Goal: Task Accomplishment & Management: Use online tool/utility

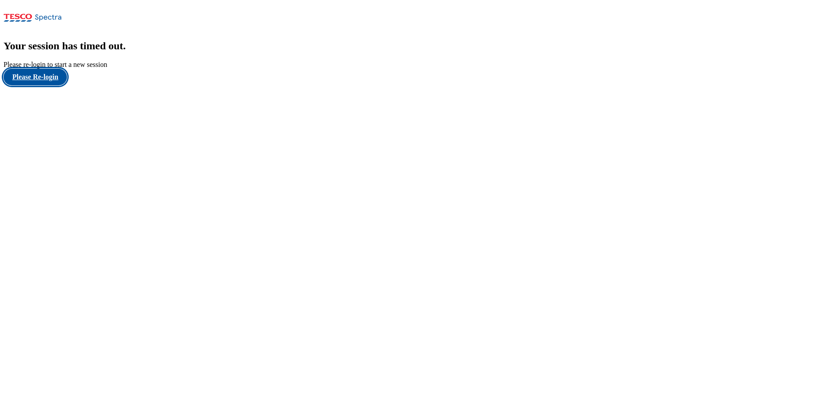
click at [55, 85] on button "Please Re-login" at bounding box center [35, 77] width 63 height 17
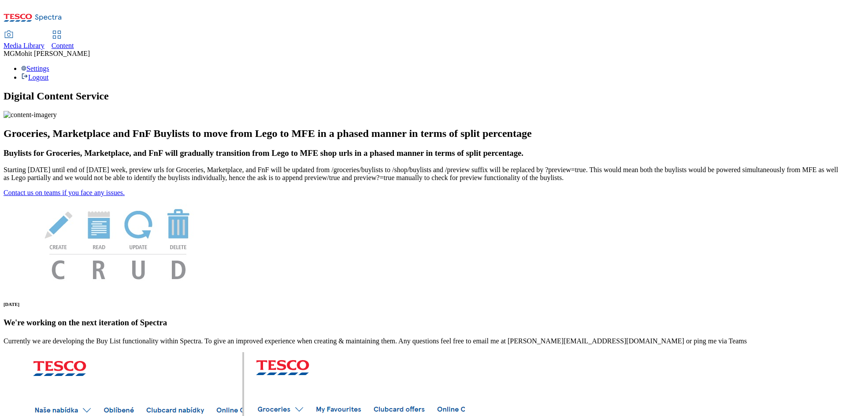
click at [74, 42] on span "Content" at bounding box center [63, 45] width 22 height 7
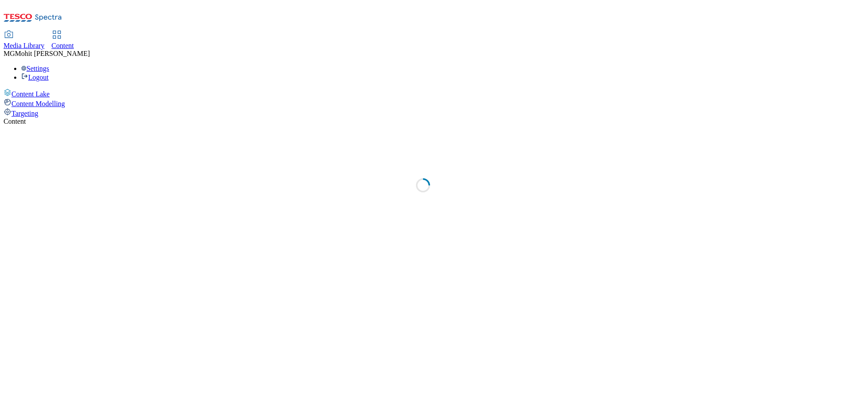
select select "ghs-[GEOGRAPHIC_DATA]"
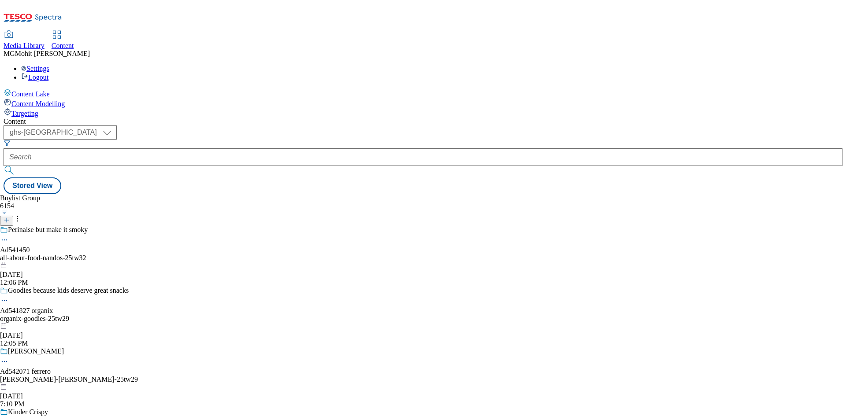
click at [10, 217] on icon at bounding box center [7, 220] width 6 height 6
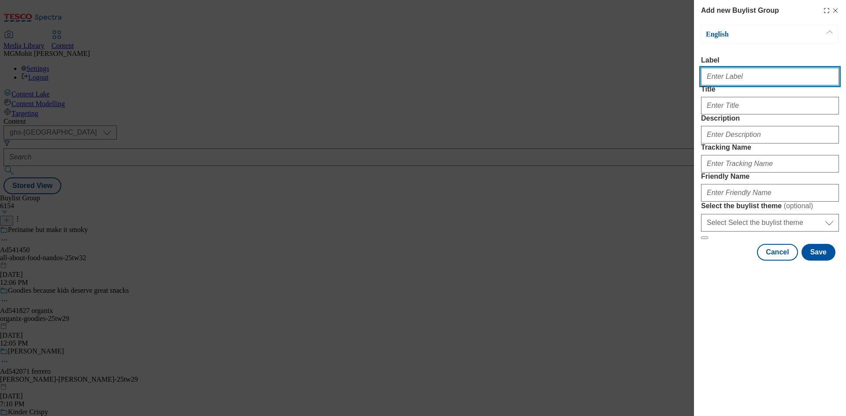
click at [730, 76] on input "Label" at bounding box center [770, 77] width 138 height 18
paste input "Ad542047 hain-celestial"
type input "Ad542047 hain-celestial"
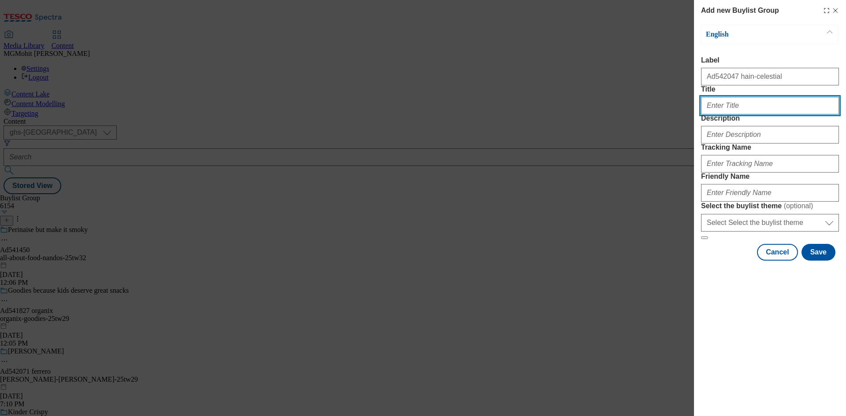
paste input "Quick & delicious"
type input "Quick & delicious"
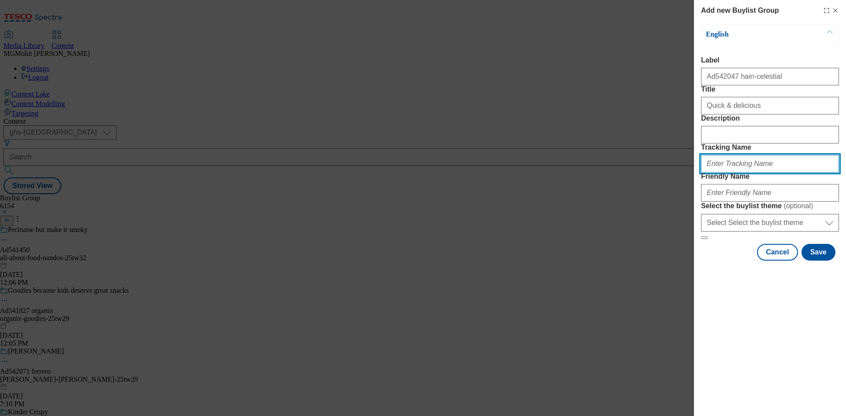
paste input "DH_AD542047"
type input "DH_AD542047"
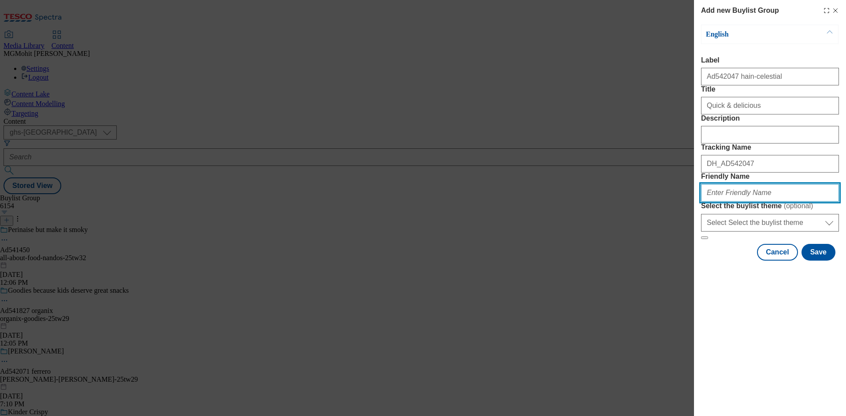
paste input "hain-celestial-[PERSON_NAME]-25tw30"
type input "hain-celestial-[PERSON_NAME]-25tw30"
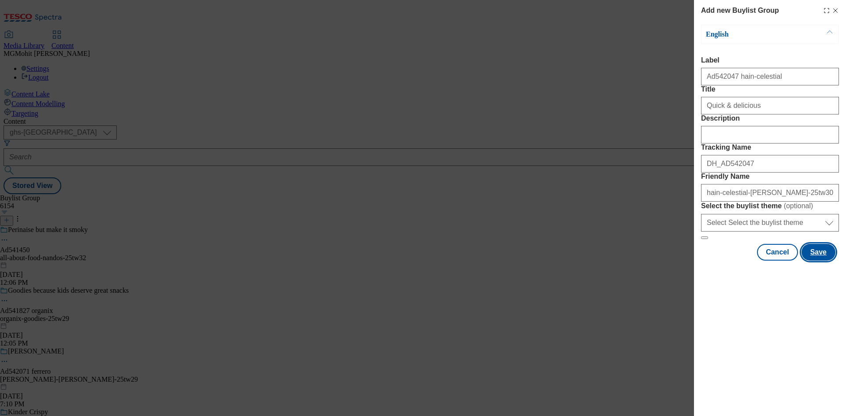
click at [823, 261] on button "Save" at bounding box center [818, 252] width 34 height 17
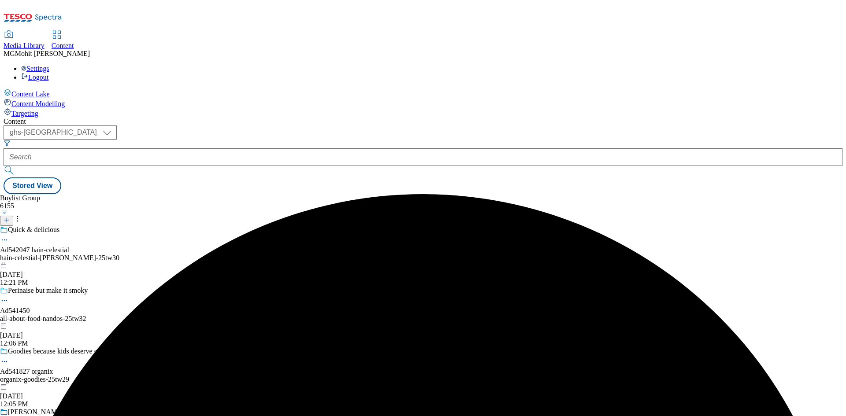
click at [138, 254] on div "hain-celestial-[PERSON_NAME]-25tw30" at bounding box center [69, 258] width 138 height 8
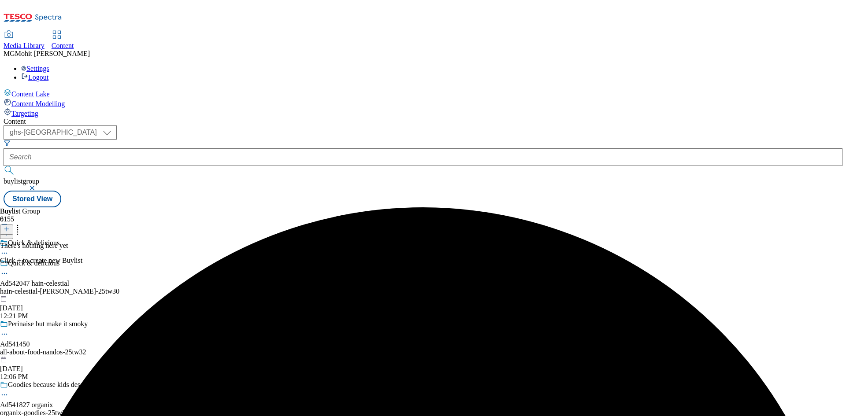
click at [7, 227] on line at bounding box center [7, 229] width 0 height 4
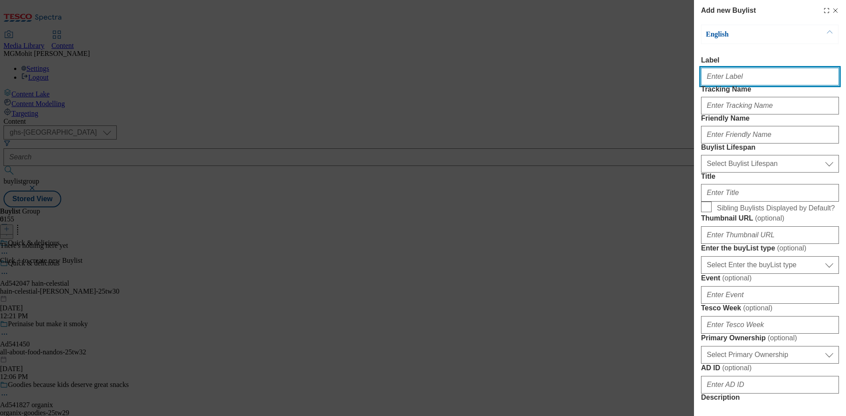
click at [727, 77] on input "Label" at bounding box center [770, 77] width 138 height 18
paste input "Ad542047"
type input "Ad542047"
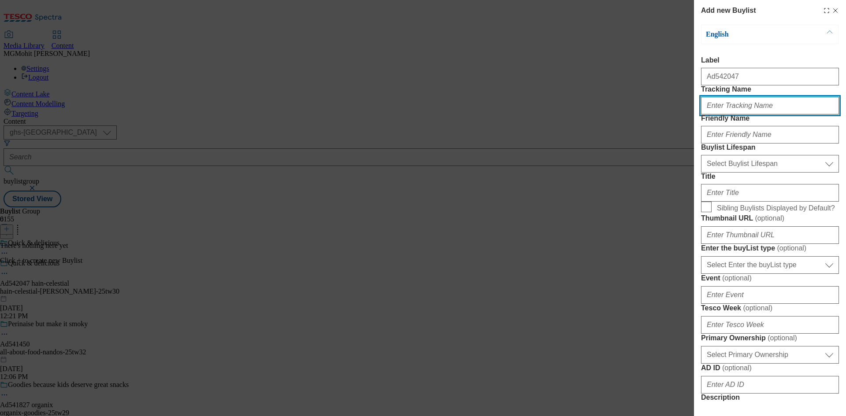
paste input "DH_AD542047"
type input "DH_AD542047"
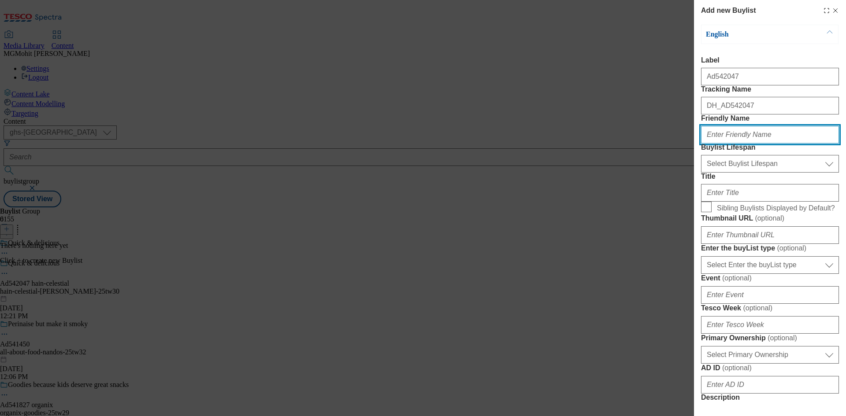
paste input "hain-celestial"
type input "hain-celestial"
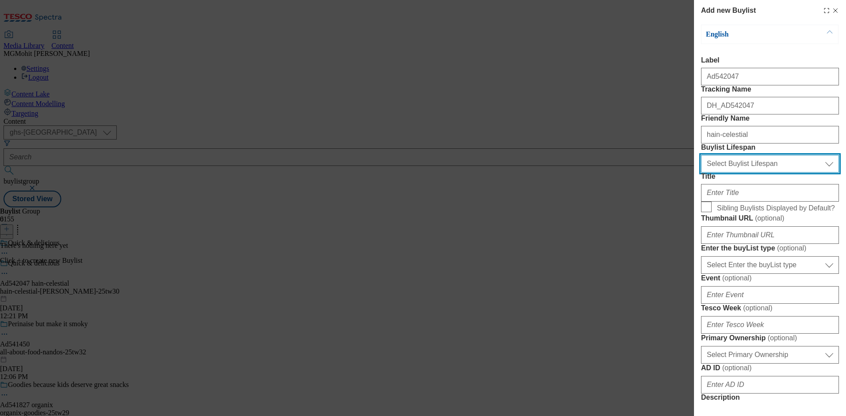
click at [734, 173] on select "Select Buylist Lifespan evergreen seasonal tactical" at bounding box center [770, 164] width 138 height 18
select select "tactical"
click at [701, 173] on select "Select Buylist Lifespan evergreen seasonal tactical" at bounding box center [770, 164] width 138 height 18
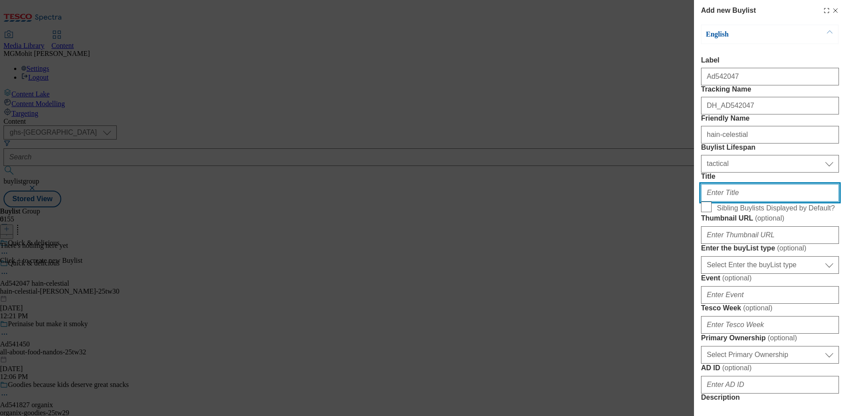
click at [717, 202] on input "Title" at bounding box center [770, 193] width 138 height 18
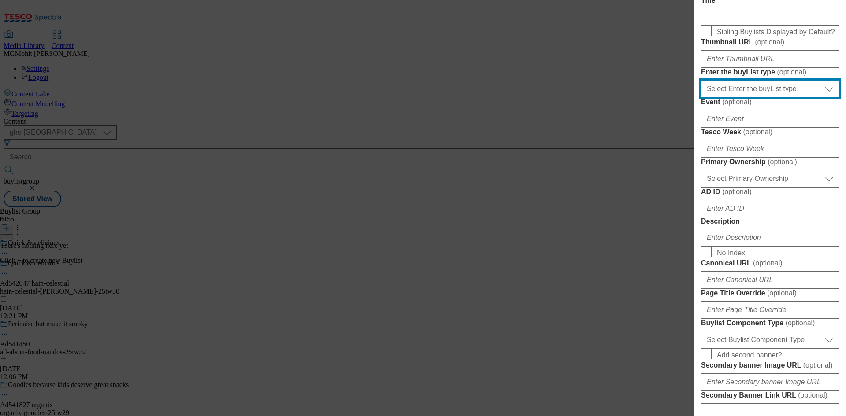
click at [748, 98] on select "Select Enter the buyList type event supplier funded long term >4 weeks supplier…" at bounding box center [770, 89] width 138 height 18
select select "supplier funded short term 1-3 weeks"
click at [701, 98] on select "Select Enter the buyList type event supplier funded long term >4 weeks supplier…" at bounding box center [770, 89] width 138 height 18
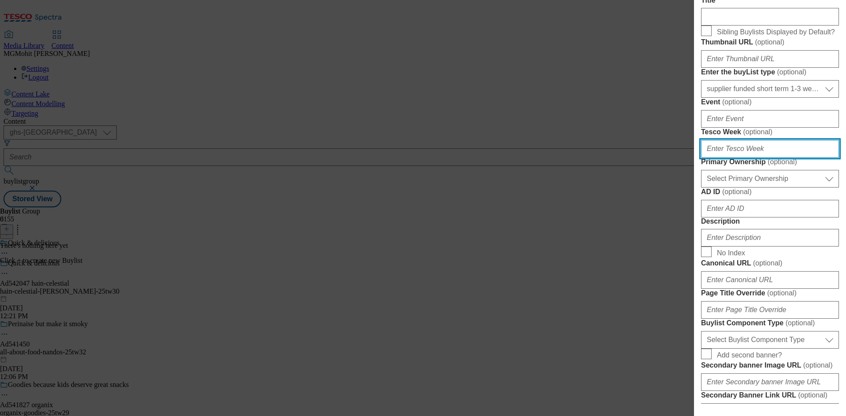
click at [727, 158] on input "Tesco Week ( optional )" at bounding box center [770, 149] width 138 height 18
type input "30"
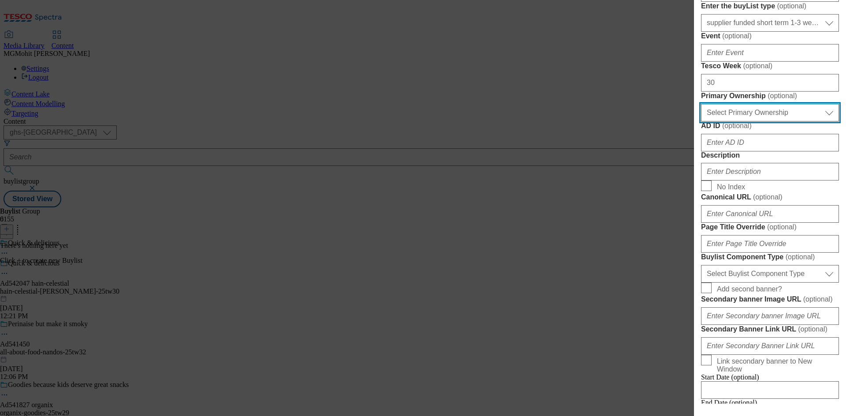
scroll to position [308, 0]
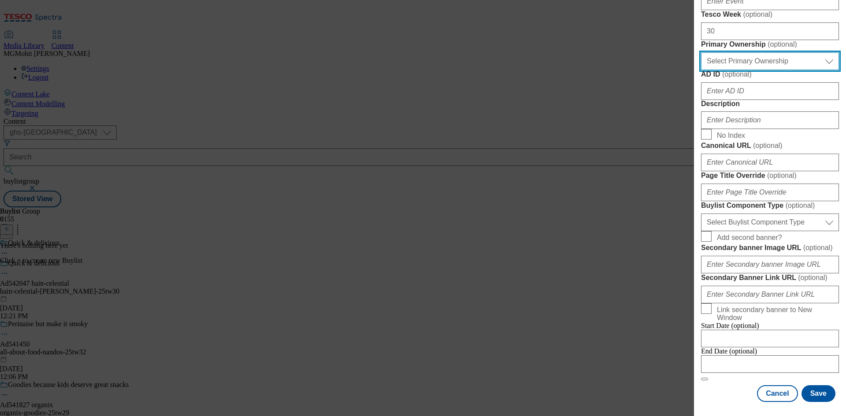
click at [758, 70] on select "Select Primary Ownership [PERSON_NAME]" at bounding box center [770, 61] width 138 height 18
select select "dunnhumby"
click at [701, 70] on select "Select Primary Ownership [PERSON_NAME]" at bounding box center [770, 61] width 138 height 18
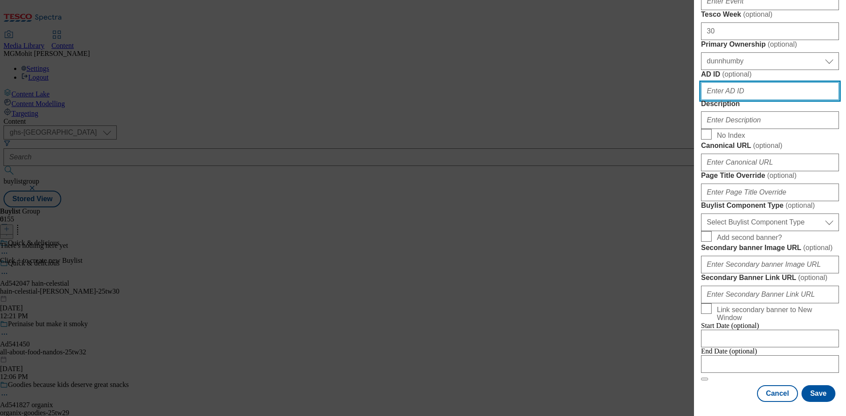
click at [726, 100] on input "AD ID ( optional )" at bounding box center [770, 91] width 138 height 18
paste input "542047"
type input "542047"
click at [728, 129] on div "Modal" at bounding box center [770, 118] width 138 height 21
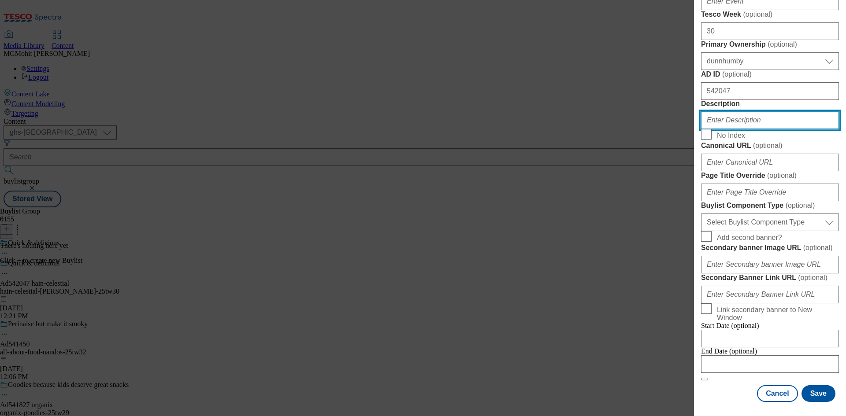
click at [742, 129] on input "Description" at bounding box center [770, 120] width 138 height 18
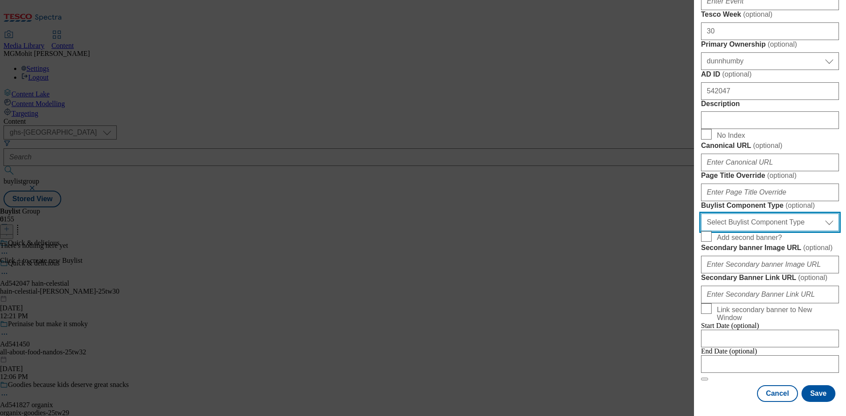
drag, startPoint x: 746, startPoint y: 260, endPoint x: 738, endPoint y: 270, distance: 12.9
click at [746, 231] on select "Select Buylist Component Type Banner Competition Header Meal" at bounding box center [770, 223] width 138 height 18
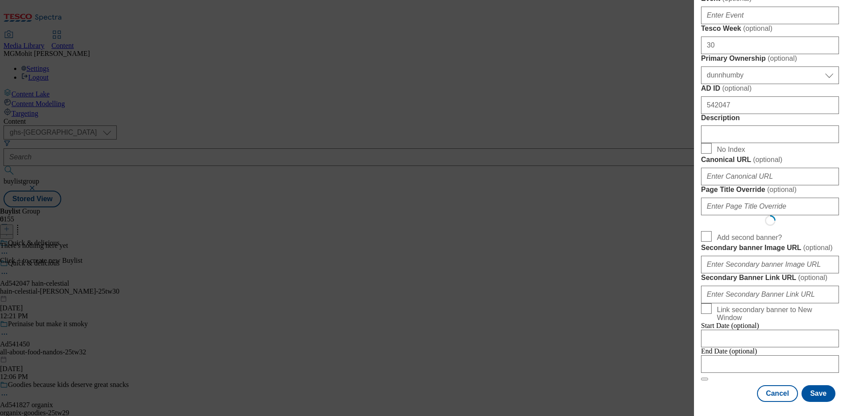
select select "Banner"
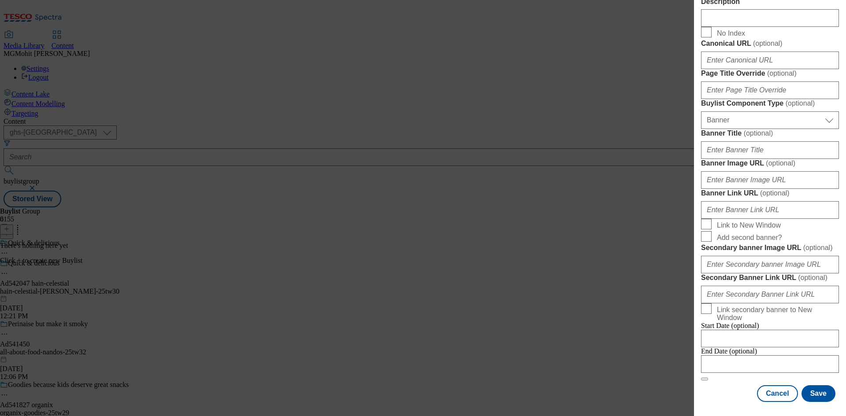
scroll to position [772, 0]
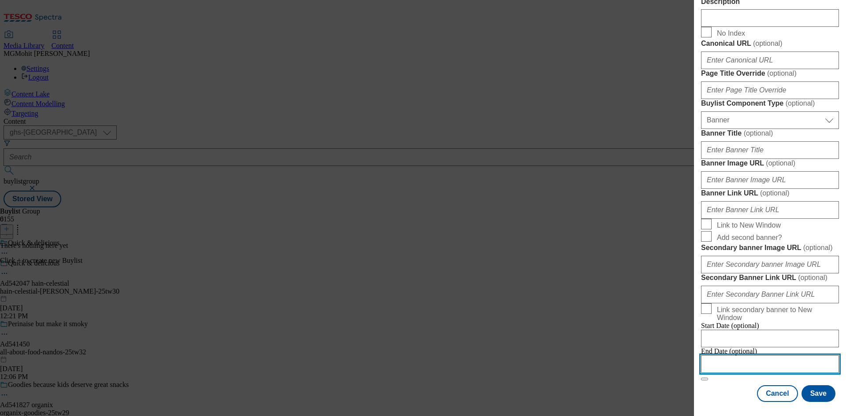
click at [759, 355] on input "Modal" at bounding box center [770, 364] width 138 height 18
select select "2025"
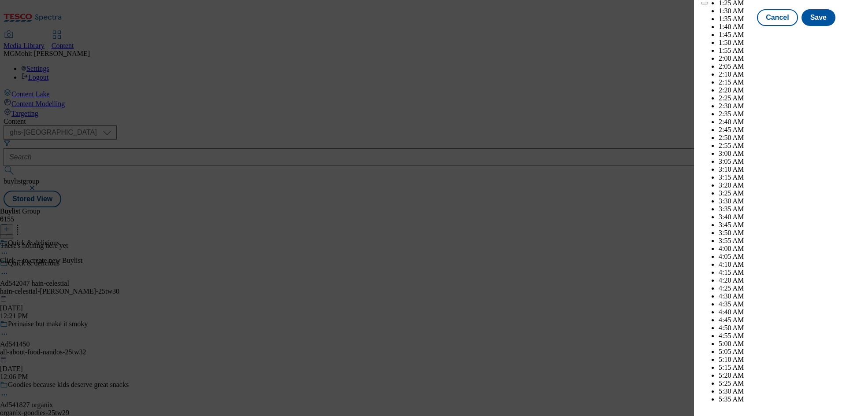
scroll to position [2404, 0]
select select "December"
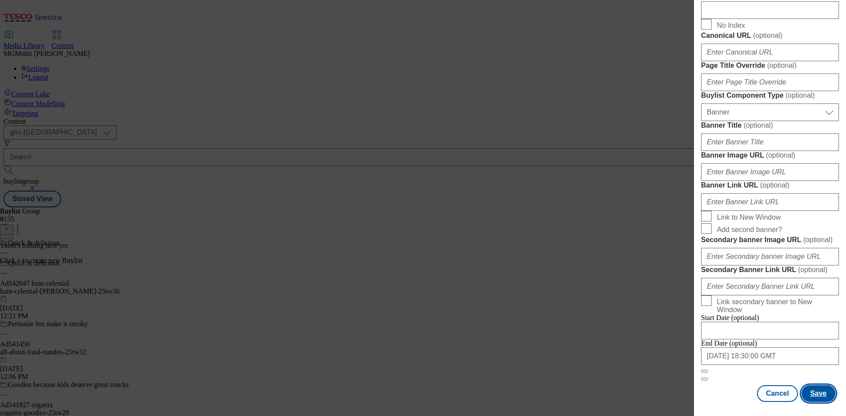
click at [820, 393] on button "Save" at bounding box center [818, 393] width 34 height 17
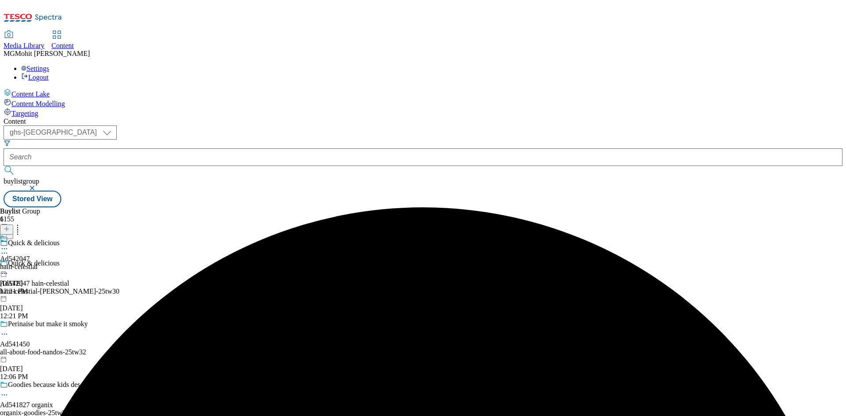
click at [37, 263] on div "hain-celestial" at bounding box center [18, 267] width 37 height 8
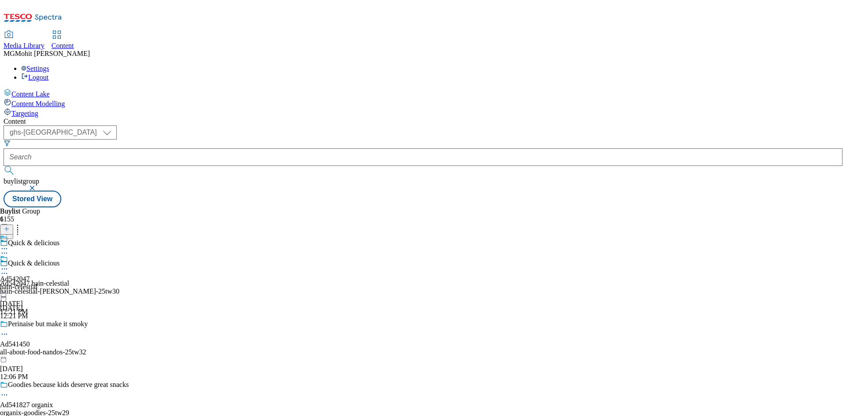
click at [37, 255] on div "Ad542047 hain-celestial [DATE] 12:21 PM" at bounding box center [18, 285] width 37 height 61
click at [7, 227] on line at bounding box center [7, 229] width 0 height 4
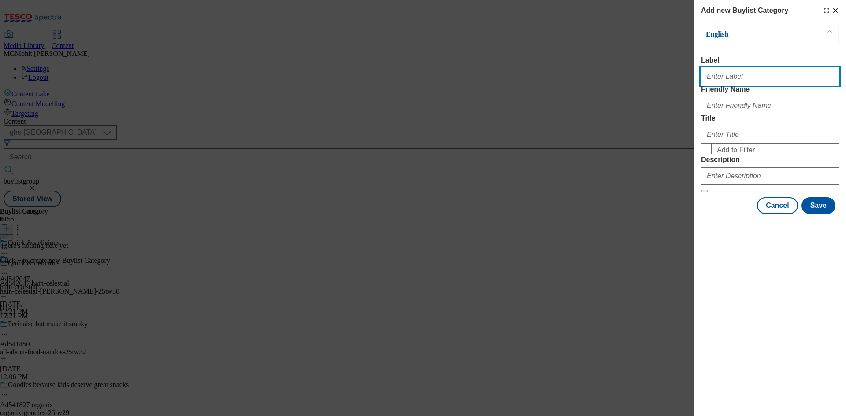
click at [741, 85] on input "Label" at bounding box center [770, 77] width 138 height 18
paste input "Ad542047"
type input "Ad542047"
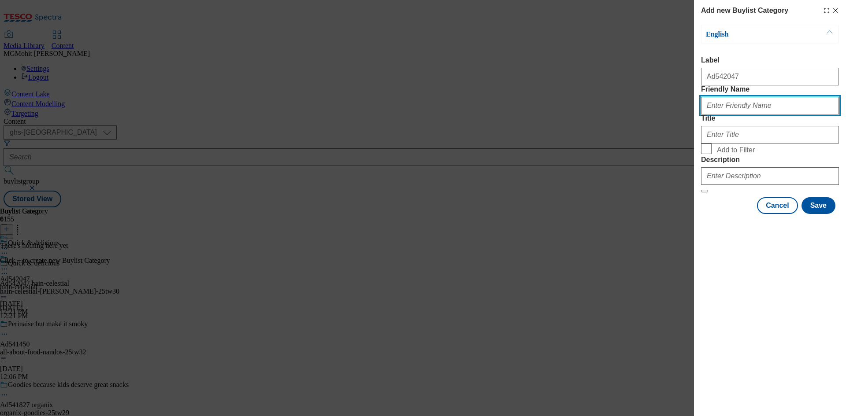
click at [726, 115] on input "Friendly Name" at bounding box center [770, 106] width 138 height 18
paste input "hain-celestial-[PERSON_NAME]"
type input "hain-celestial-[PERSON_NAME]"
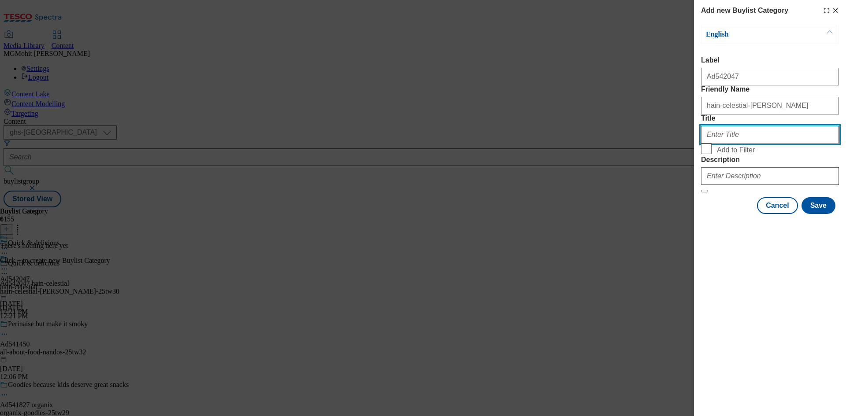
click at [733, 144] on input "Title" at bounding box center [770, 135] width 138 height 18
paste input "Hain Celestial"
type input "Hain Celestial"
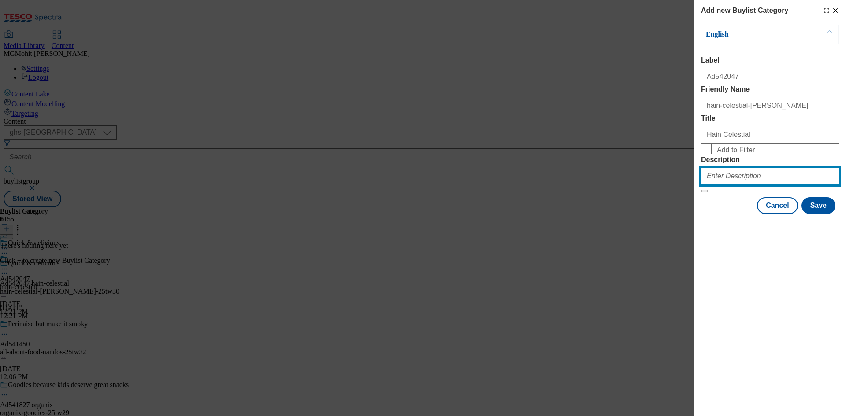
click at [739, 185] on input "Description" at bounding box center [770, 176] width 138 height 18
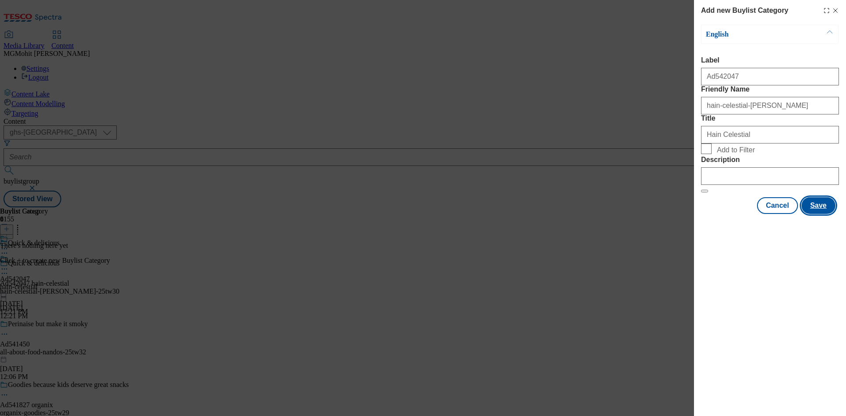
click at [818, 214] on button "Save" at bounding box center [818, 205] width 34 height 17
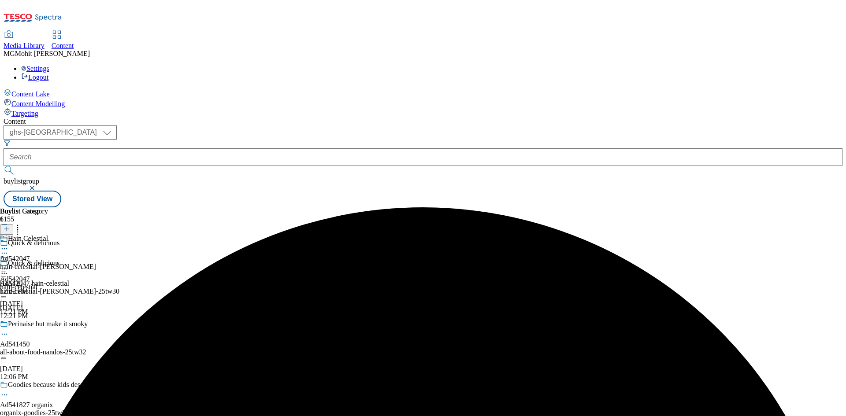
click at [96, 263] on div "hain-celestial-[PERSON_NAME]" at bounding box center [48, 267] width 96 height 8
click at [10, 226] on icon at bounding box center [7, 229] width 6 height 6
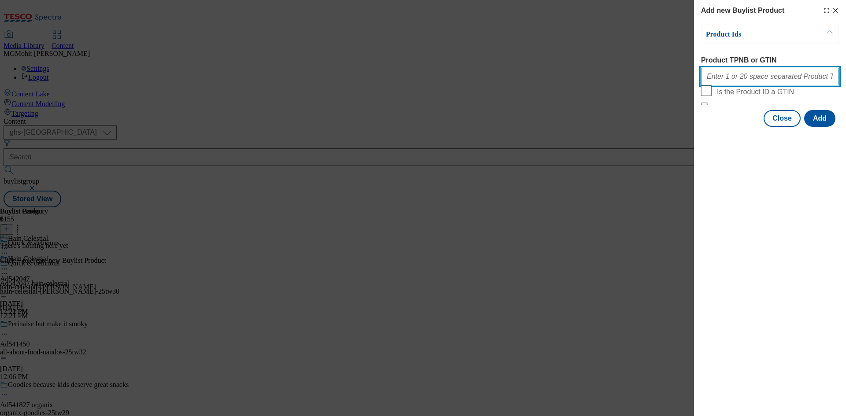
click at [734, 84] on input "Product TPNB or GTIN" at bounding box center [770, 77] width 138 height 18
paste input "96535420 96097752 67430978 87232013 87225949 71527300 77546475 93217547 8863021…"
type input "96535420 96097752 67430978 87232013 87225949 71527300 77546475 93217547 8863021…"
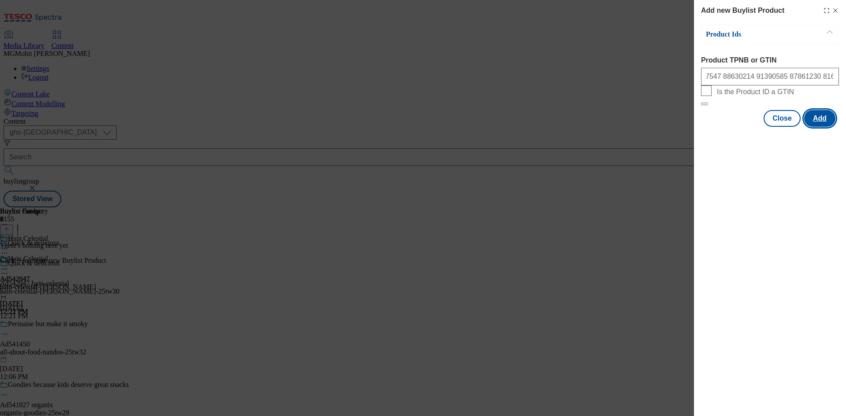
click at [824, 127] on button "Add" at bounding box center [819, 118] width 31 height 17
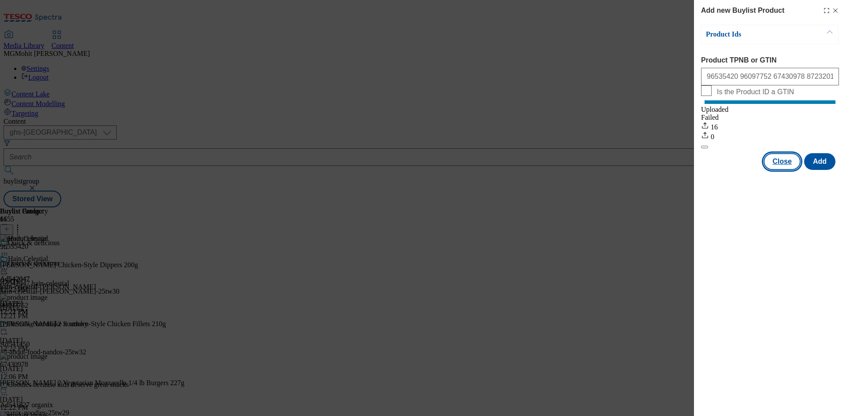
click at [786, 170] on button "Close" at bounding box center [781, 161] width 37 height 17
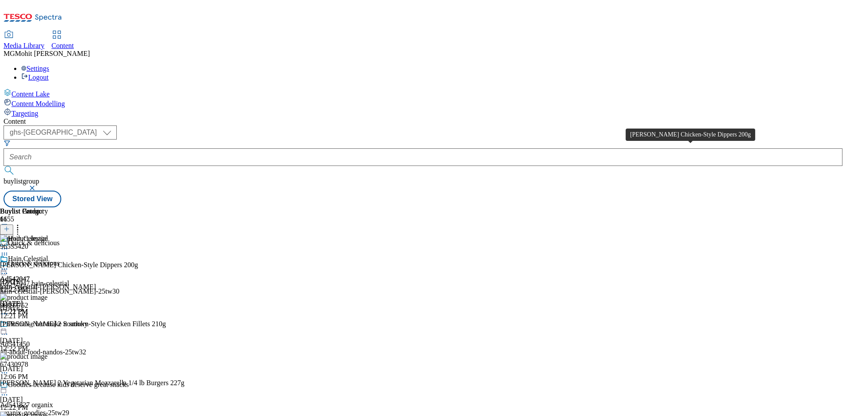
click at [138, 261] on div "[PERSON_NAME] Chicken-Style Dippers 200g" at bounding box center [69, 265] width 138 height 8
click at [9, 265] on icon at bounding box center [4, 269] width 9 height 9
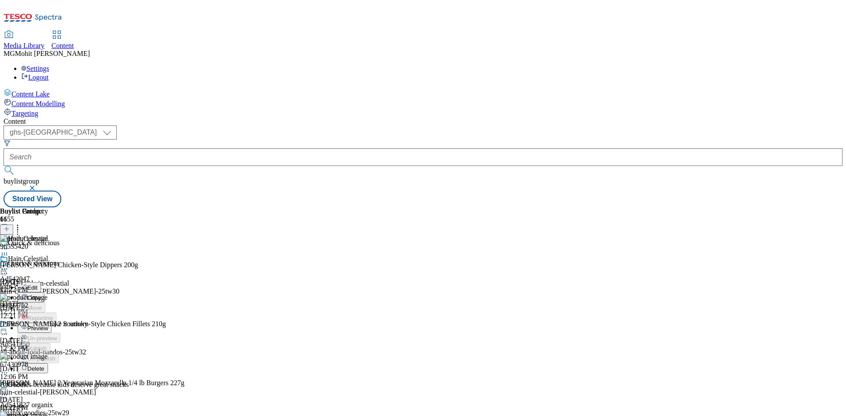
click at [37, 284] on span "Edit" at bounding box center [32, 287] width 10 height 7
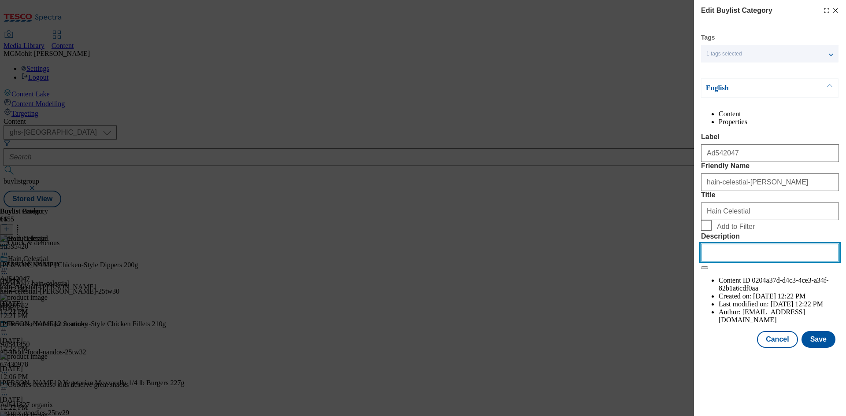
click at [749, 262] on input "Description" at bounding box center [770, 253] width 138 height 18
paste input "[PERSON_NAME] Chicken-Style Dippers 200g"
type input "[PERSON_NAME] Chicken-Style Dippers 200g"
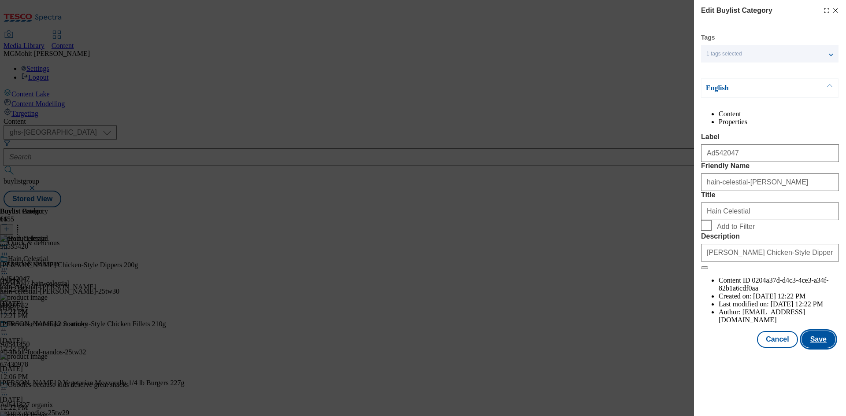
click at [818, 348] on button "Save" at bounding box center [818, 339] width 34 height 17
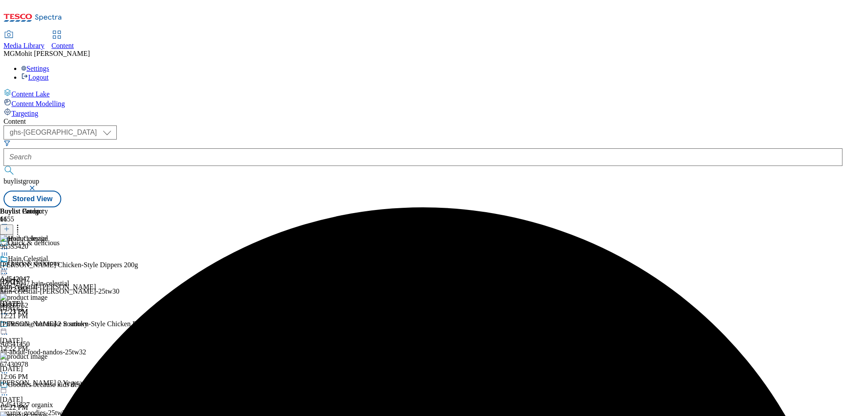
click at [9, 265] on icon at bounding box center [4, 269] width 9 height 9
click at [37, 284] on span "Edit" at bounding box center [32, 287] width 10 height 7
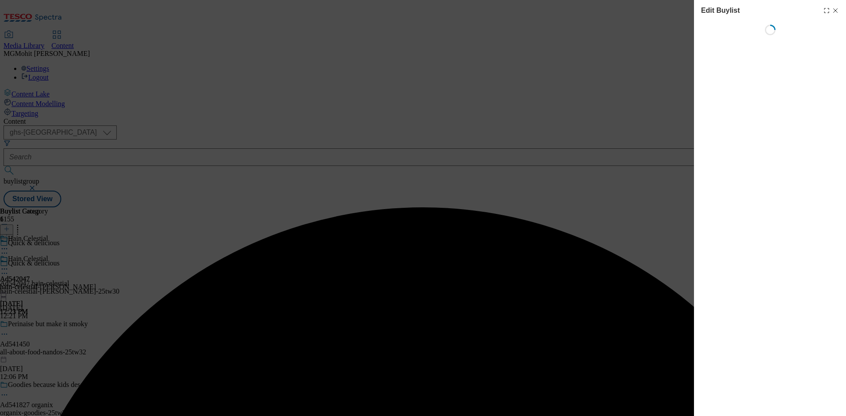
select select "tactical"
select select "supplier funded short term 1-3 weeks"
select select "dunnhumby"
select select "Banner"
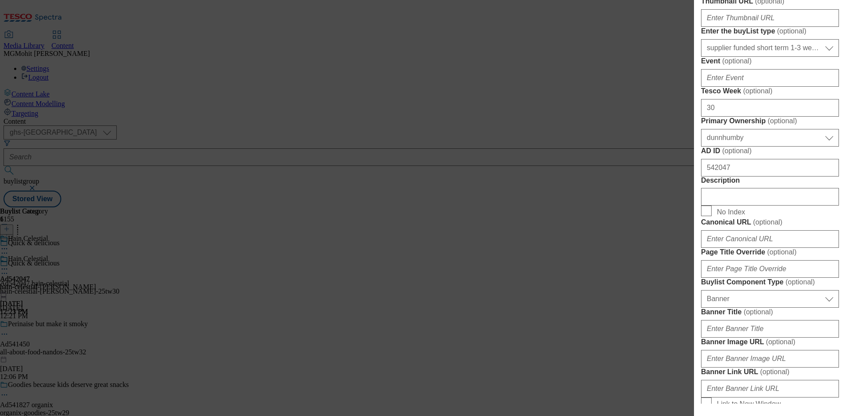
scroll to position [440, 0]
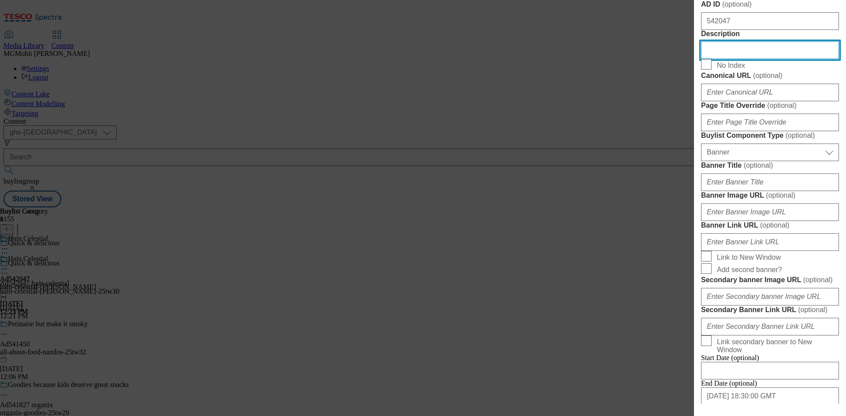
click at [724, 59] on input "Description" at bounding box center [770, 50] width 138 height 18
paste input "[PERSON_NAME] Chicken-Style Dippers 200g"
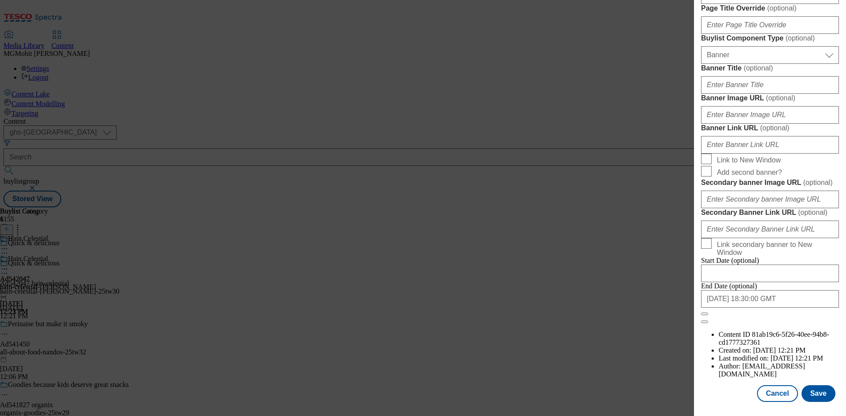
scroll to position [865, 0]
type input "[PERSON_NAME] Chicken-Style Dippers 200g"
click at [815, 390] on button "Save" at bounding box center [818, 393] width 34 height 17
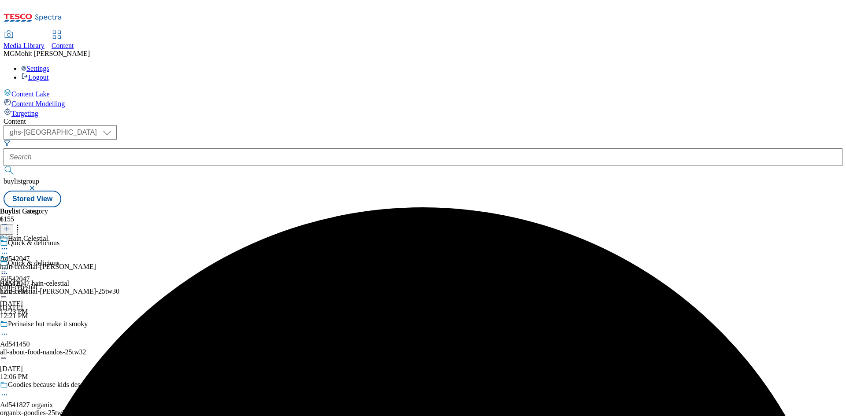
click at [138, 259] on div "Quick & delicious Ad542047 hain-celestial hain-celestial-[PERSON_NAME]-25tw30 […" at bounding box center [69, 289] width 138 height 61
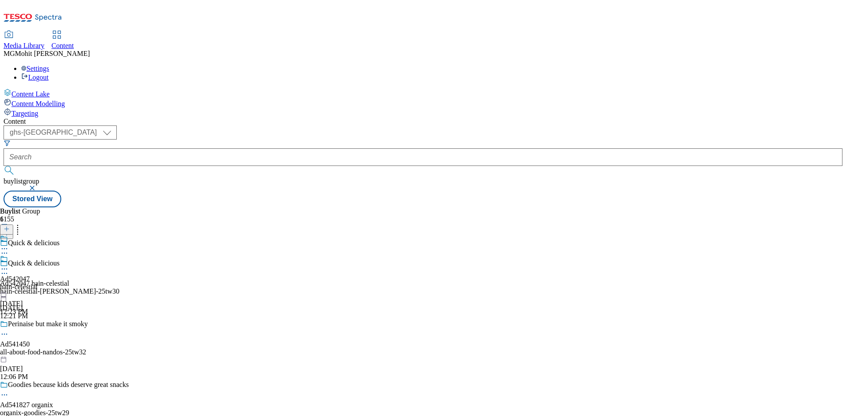
click at [9, 269] on icon at bounding box center [4, 273] width 9 height 9
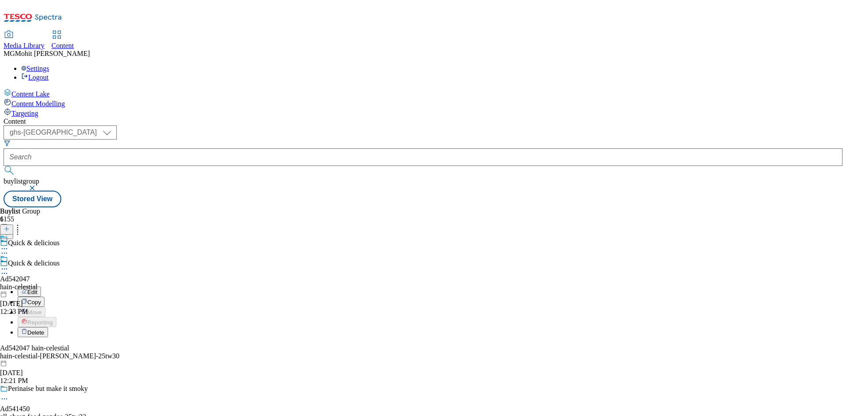
click at [41, 287] on button "Edit" at bounding box center [29, 292] width 23 height 10
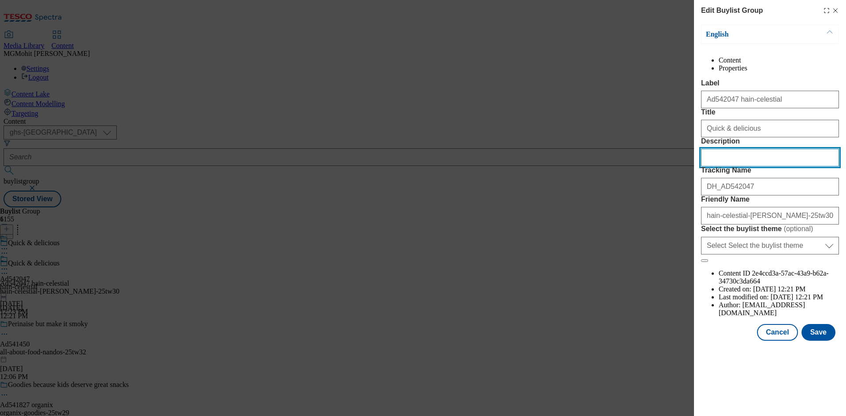
click at [724, 166] on input "Description" at bounding box center [770, 158] width 138 height 18
paste input "[PERSON_NAME] Chicken-Style Dippers 200g"
type input "[PERSON_NAME] Chicken-Style Dippers 200g"
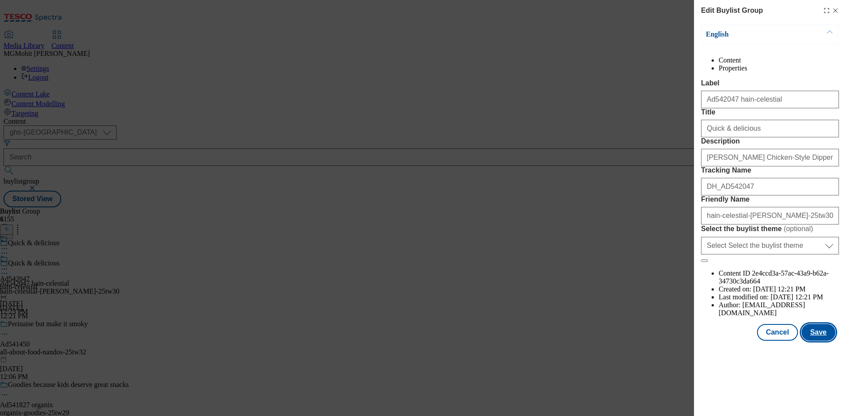
click at [819, 341] on button "Save" at bounding box center [818, 332] width 34 height 17
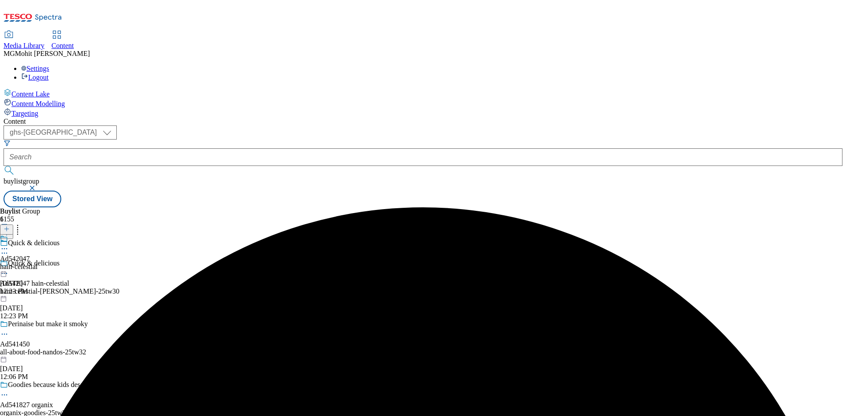
click at [9, 244] on icon at bounding box center [4, 248] width 9 height 9
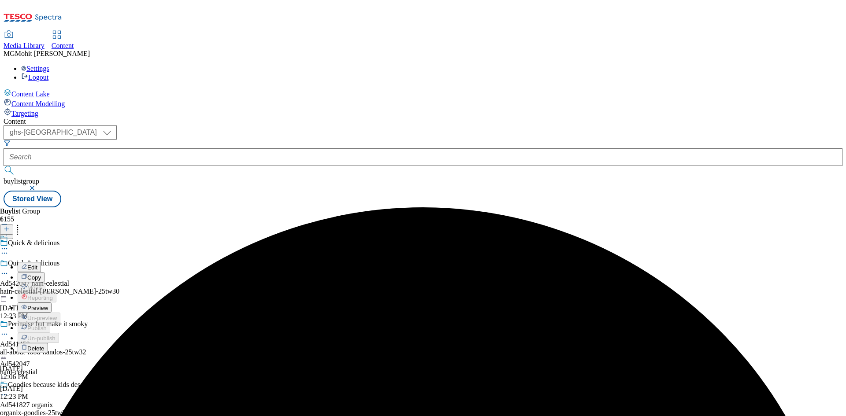
click at [48, 305] on span "Preview" at bounding box center [37, 308] width 21 height 7
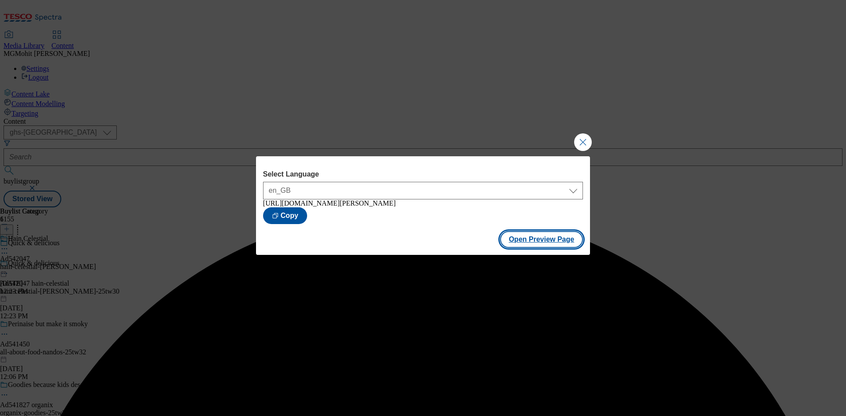
click at [557, 245] on button "Open Preview Page" at bounding box center [541, 239] width 83 height 17
click at [581, 137] on button "Close Modal" at bounding box center [583, 142] width 18 height 18
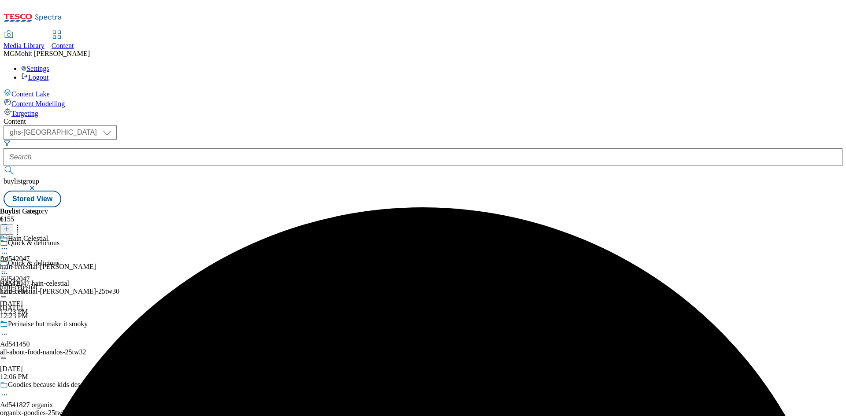
click at [9, 265] on icon at bounding box center [4, 269] width 9 height 9
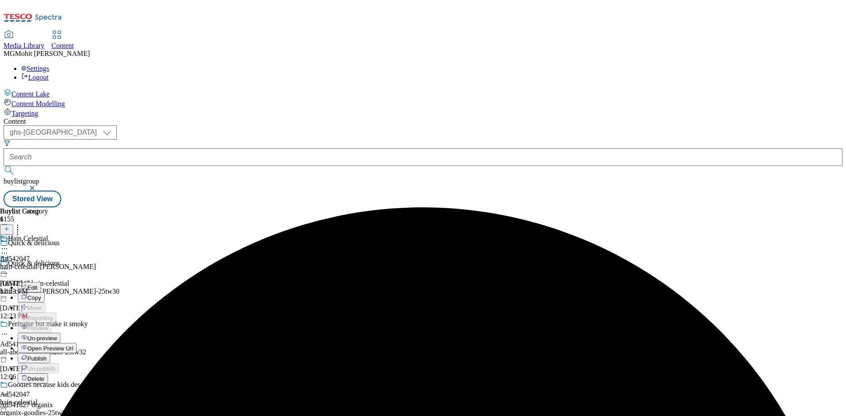
click at [47, 355] on span "Publish" at bounding box center [36, 358] width 19 height 7
